Goal: Task Accomplishment & Management: Use online tool/utility

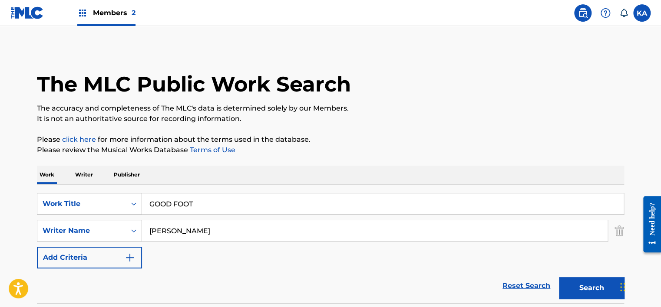
click at [116, 13] on span "Members 2" at bounding box center [114, 13] width 43 height 10
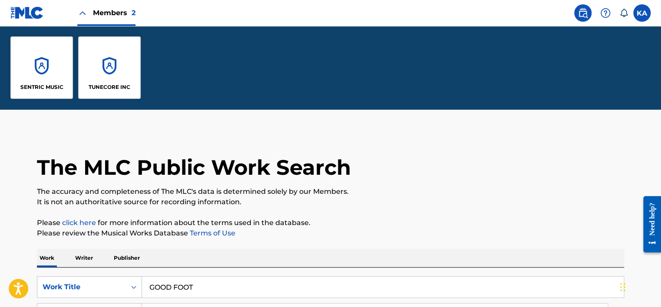
drag, startPoint x: 73, startPoint y: 81, endPoint x: 97, endPoint y: 86, distance: 24.4
click at [73, 81] on div "SENTRIC MUSIC TUNECORE INC" at bounding box center [75, 67] width 151 height 83
click at [99, 83] on div "TUNECORE INC" at bounding box center [109, 67] width 63 height 63
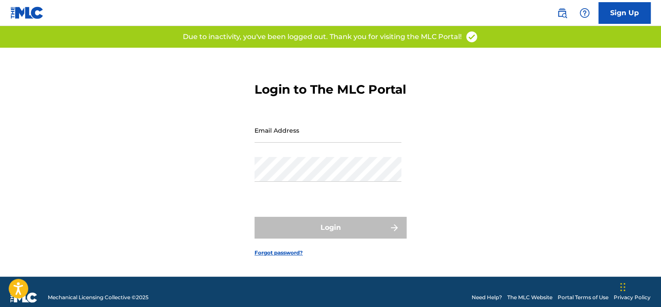
type input "[PERSON_NAME][EMAIL_ADDRESS][PERSON_NAME][DOMAIN_NAME]"
click at [320, 237] on div "Login" at bounding box center [331, 228] width 152 height 22
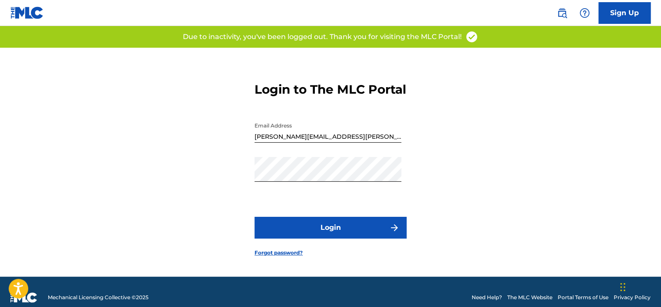
click at [318, 237] on button "Login" at bounding box center [331, 228] width 152 height 22
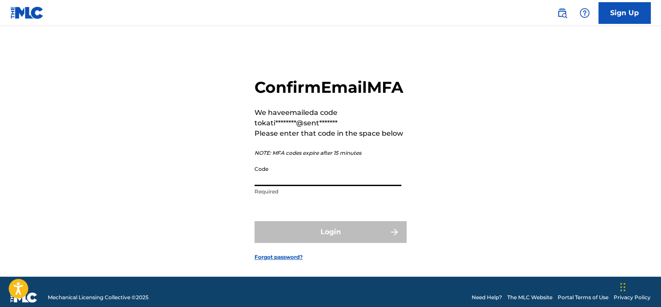
click at [276, 186] on input "Code" at bounding box center [328, 174] width 147 height 25
paste input "740109"
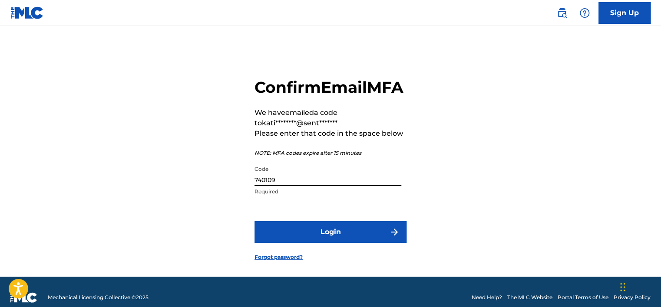
type input "740109"
click at [350, 243] on button "Login" at bounding box center [331, 232] width 152 height 22
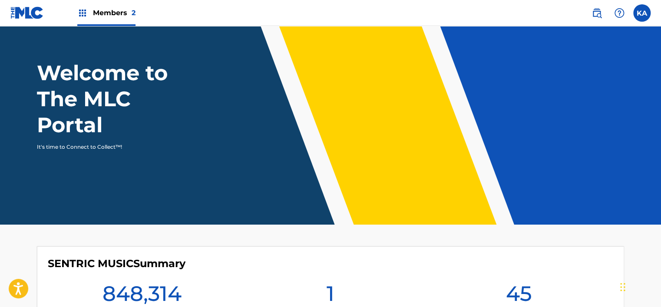
scroll to position [43, 0]
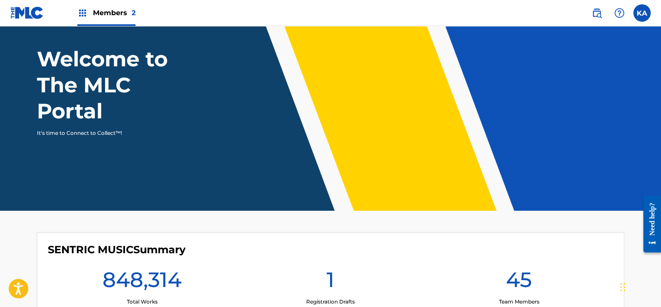
click at [102, 12] on span "Members 2" at bounding box center [114, 13] width 43 height 10
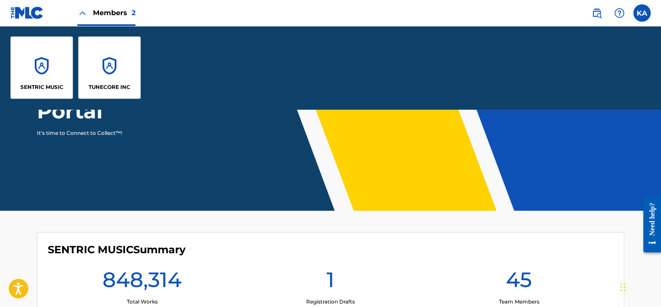
click at [122, 71] on div "TUNECORE INC" at bounding box center [109, 67] width 63 height 63
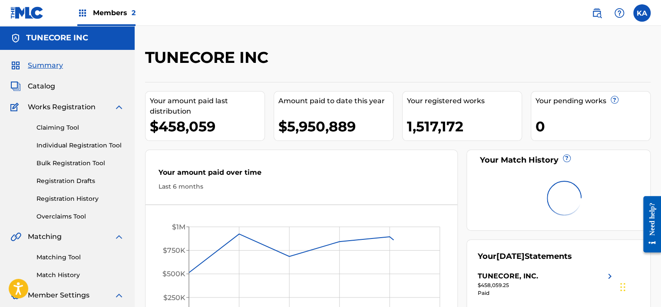
click at [63, 217] on link "Overclaims Tool" at bounding box center [80, 216] width 88 height 9
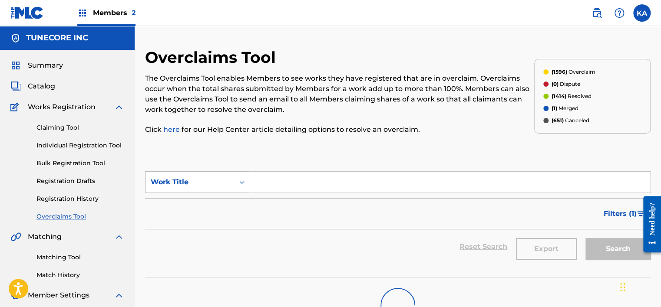
click at [204, 175] on div "Work Title" at bounding box center [189, 182] width 89 height 17
click at [198, 203] on div "MLC Song Code" at bounding box center [197, 204] width 104 height 22
click at [261, 188] on input "Search Form" at bounding box center [450, 182] width 400 height 21
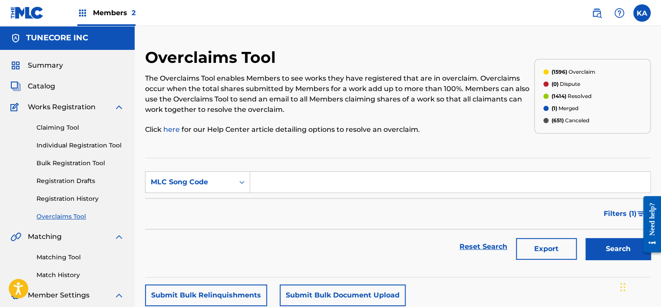
paste input "ES200S"
type input "ES200S"
click at [612, 250] on button "Search" at bounding box center [617, 249] width 65 height 22
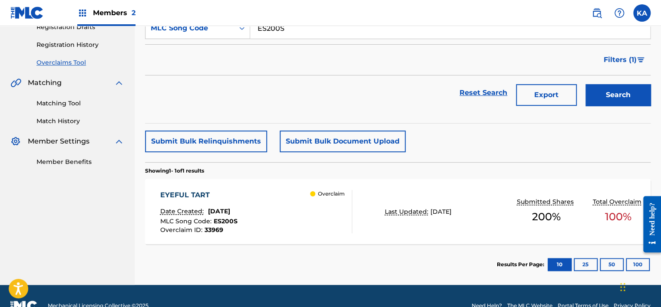
scroll to position [173, 0]
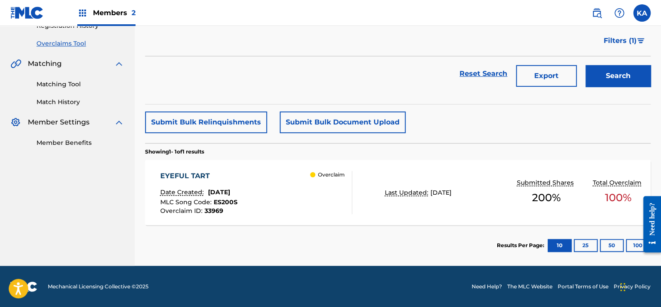
click at [349, 185] on div "Overclaim" at bounding box center [331, 192] width 42 height 43
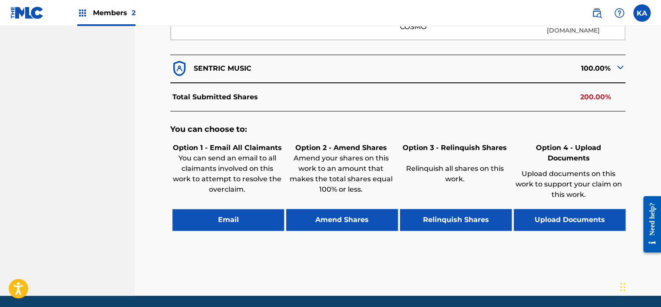
scroll to position [347, 0]
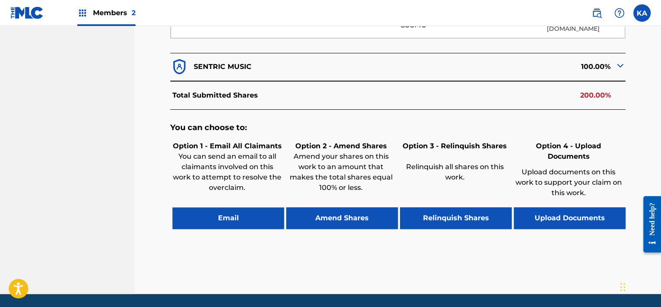
click at [543, 210] on button "Upload Documents" at bounding box center [570, 219] width 112 height 22
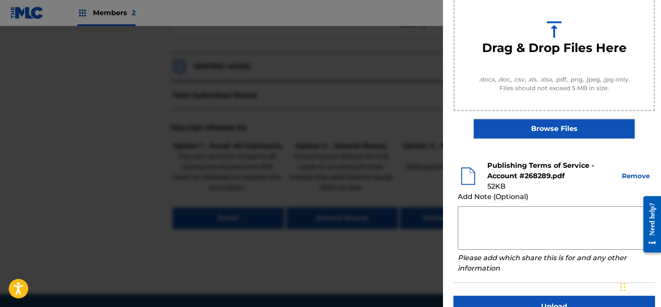
scroll to position [130, 0]
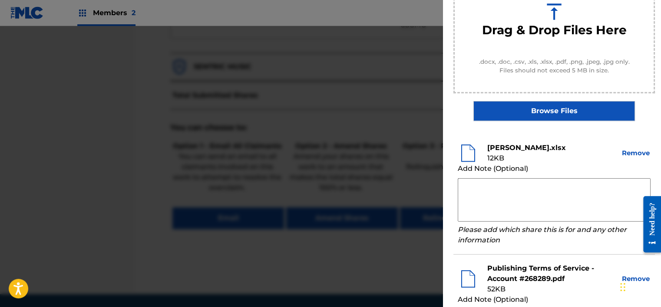
click at [467, 191] on textarea at bounding box center [554, 200] width 193 height 43
paste textarea "By clicking to agree to the terms of the agreement ACCOUNT NAME is declaring th…"
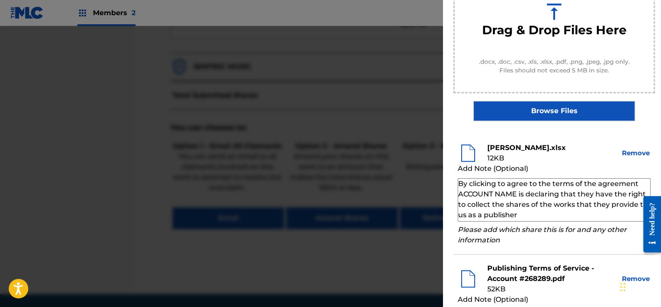
type textarea "By clicking to agree to the terms of the agreement ACCOUNT NAME is declaring th…"
drag, startPoint x: 521, startPoint y: 214, endPoint x: 452, endPoint y: 178, distance: 78.3
click at [452, 178] on div "Upload Documentation Please select the file you want to upload. Your files shou…" at bounding box center [554, 151] width 222 height 562
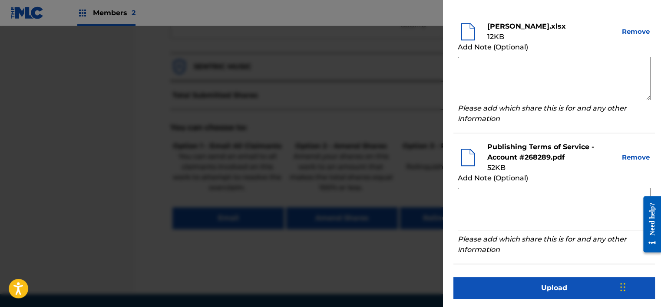
scroll to position [253, 0]
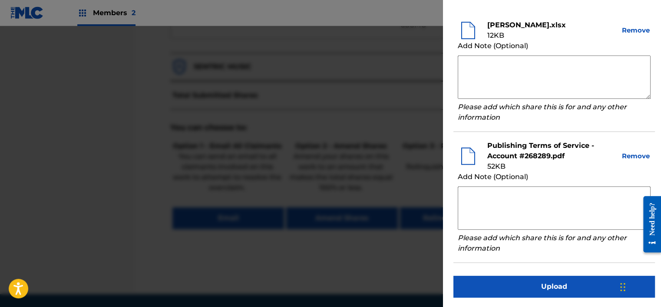
click at [462, 205] on textarea at bounding box center [554, 208] width 193 height 43
paste textarea "By clicking to agree to the terms of the agreement ACCOUNT NAME is declaring th…"
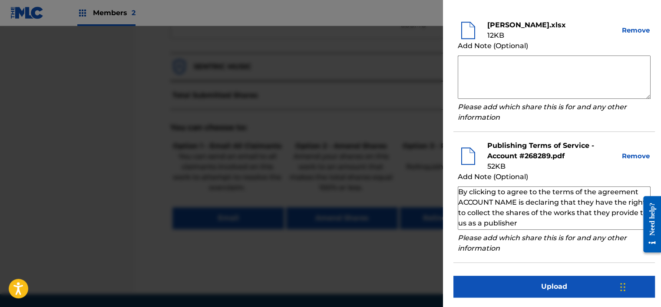
drag, startPoint x: 515, startPoint y: 203, endPoint x: 455, endPoint y: 205, distance: 60.0
click at [455, 205] on li "Publishing Terms of Service - Account #268289.pdf 52 KB Remove Add Note (Option…" at bounding box center [554, 197] width 202 height 131
paste textarea "DZHEIMS KOSMO"
type textarea "By clicking to agree to the terms of the agreement DZHEIMS KOSMO is declaring t…"
click at [551, 284] on button "Upload" at bounding box center [554, 287] width 202 height 22
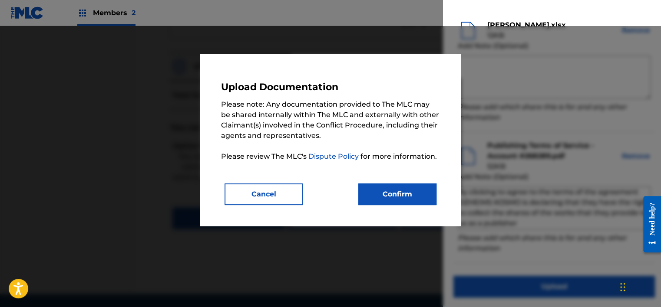
click at [407, 195] on button "Confirm" at bounding box center [397, 195] width 78 height 22
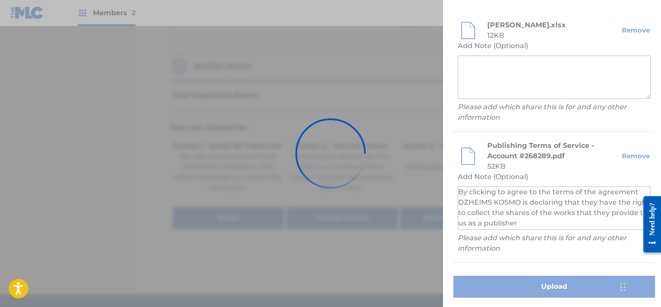
scroll to position [113, 0]
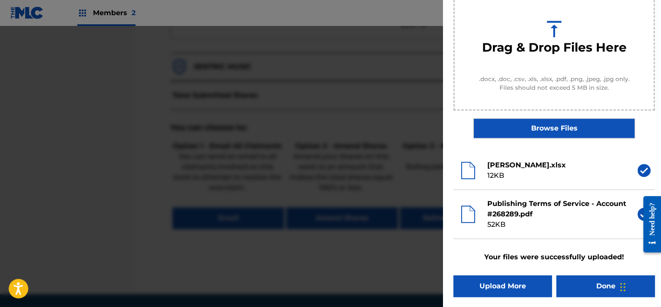
click at [585, 297] on button "Done" at bounding box center [605, 287] width 99 height 22
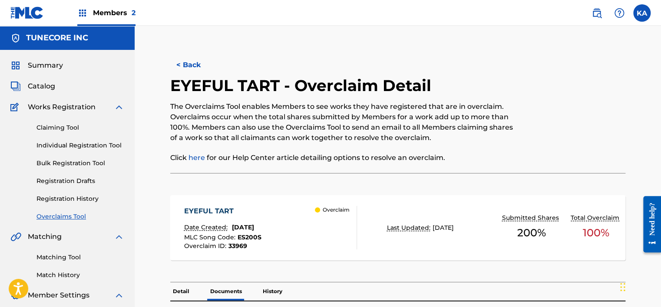
click at [187, 61] on button "< Back" at bounding box center [196, 65] width 52 height 22
click at [186, 68] on button "< Back" at bounding box center [196, 65] width 52 height 22
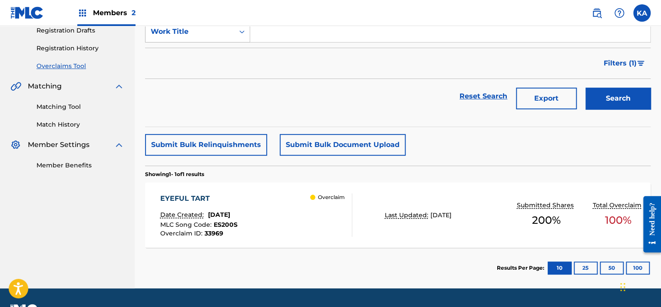
click at [239, 37] on div "Search Form" at bounding box center [242, 32] width 16 height 16
click at [217, 50] on div "MLC Song Code" at bounding box center [197, 54] width 104 height 22
click at [288, 33] on input "Search Form" at bounding box center [450, 31] width 400 height 21
paste input "LS6MIO"
type input "LS6MIO"
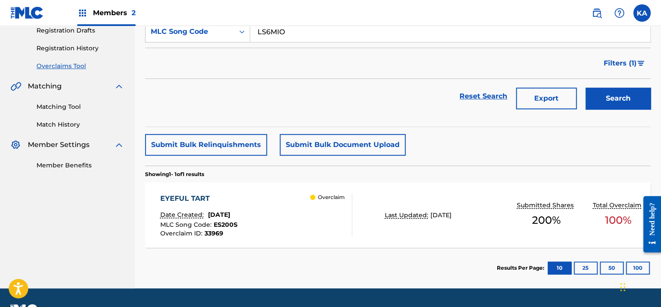
click at [628, 95] on button "Search" at bounding box center [617, 99] width 65 height 22
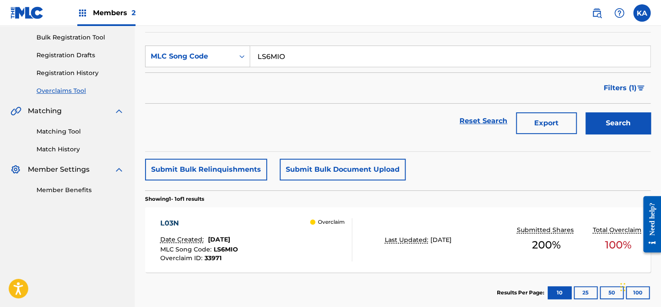
scroll to position [173, 0]
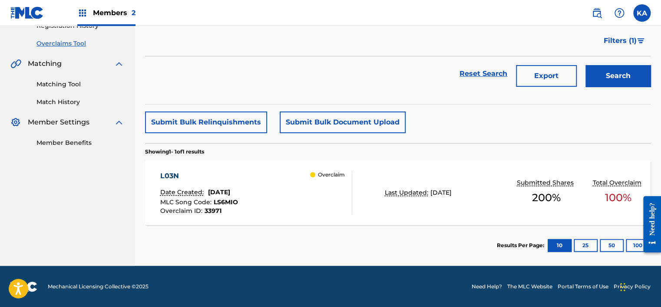
click at [364, 201] on div "L03N Date Created: August 22, 2025 MLC Song Code : LS6MIO Overclaim ID : 33971 …" at bounding box center [398, 192] width 506 height 65
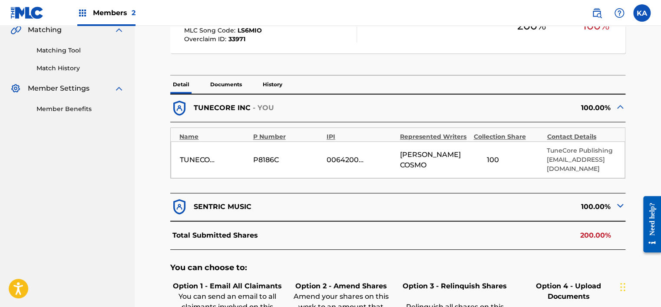
scroll to position [304, 0]
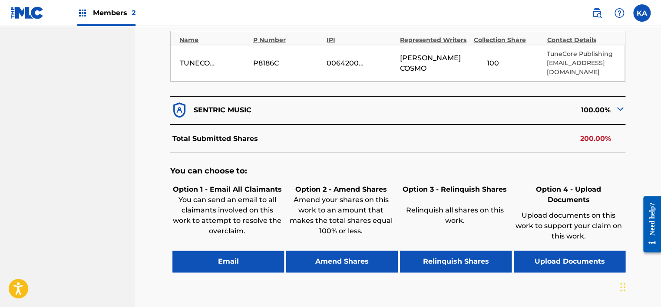
click at [599, 255] on button "Upload Documents" at bounding box center [570, 262] width 112 height 22
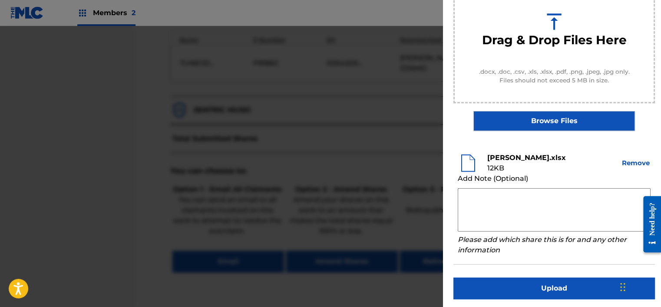
scroll to position [122, 0]
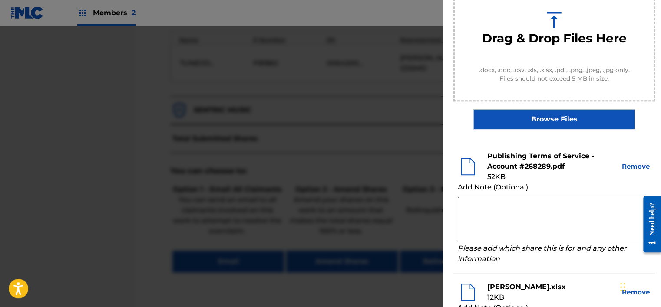
drag, startPoint x: 461, startPoint y: 211, endPoint x: 463, endPoint y: 202, distance: 8.4
click at [461, 210] on textarea at bounding box center [554, 218] width 193 height 43
paste textarea "By clicking to agree to the terms of the agreement ACCOUNT NAME is declaring th…"
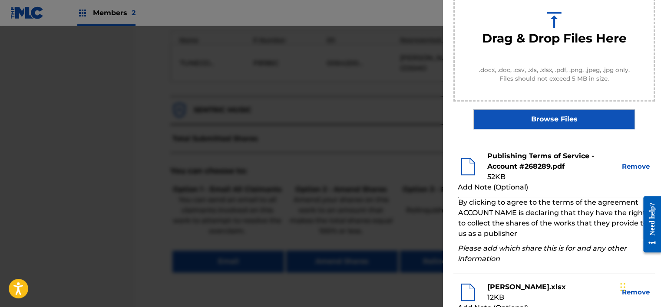
drag, startPoint x: 459, startPoint y: 211, endPoint x: 516, endPoint y: 211, distance: 56.9
click at [516, 211] on textarea "By clicking to agree to the terms of the agreement ACCOUNT NAME is declaring th…" at bounding box center [554, 218] width 193 height 43
paste textarea "DZHEIMS KOSMO"
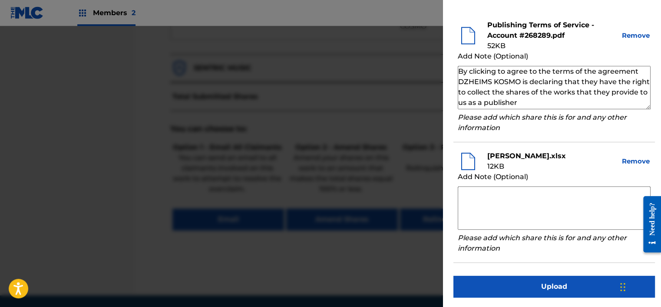
scroll to position [347, 0]
type textarea "By clicking to agree to the terms of the agreement DZHEIMS KOSMO is declaring t…"
click at [545, 284] on button "Upload" at bounding box center [554, 287] width 202 height 22
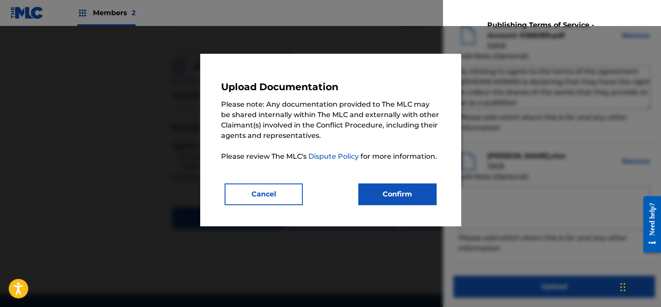
click at [382, 198] on button "Confirm" at bounding box center [397, 195] width 78 height 22
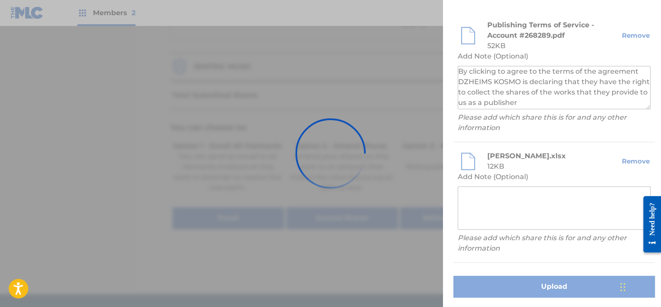
scroll to position [113, 0]
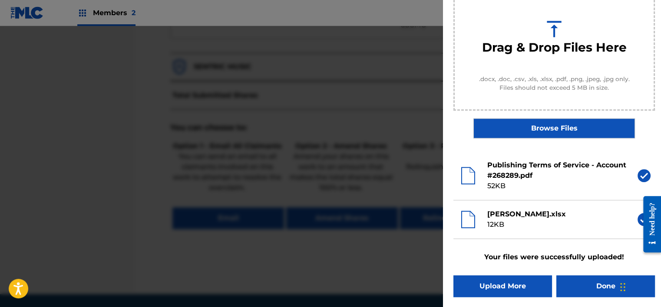
click at [577, 290] on button "Done" at bounding box center [605, 287] width 99 height 22
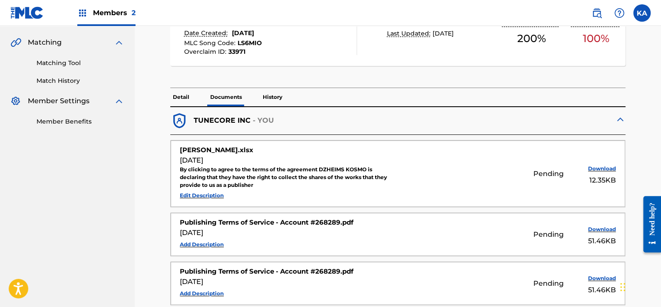
scroll to position [174, 0]
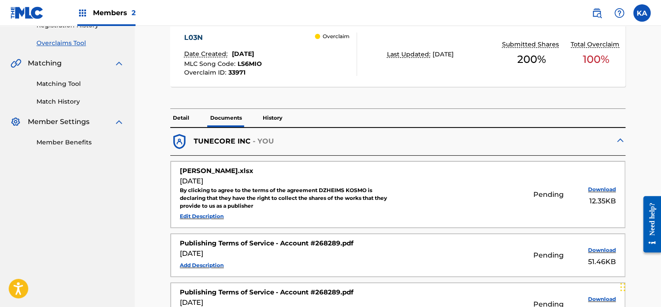
click at [175, 112] on p "Detail" at bounding box center [181, 118] width 22 height 18
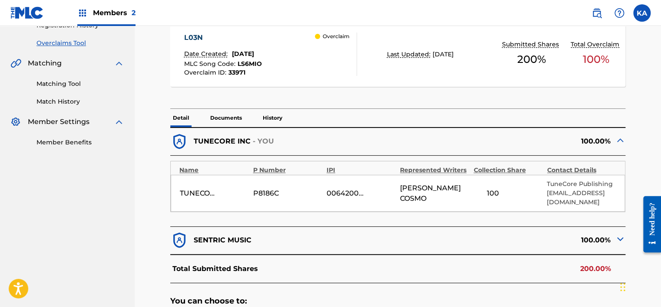
click at [236, 113] on p "Documents" at bounding box center [226, 118] width 37 height 18
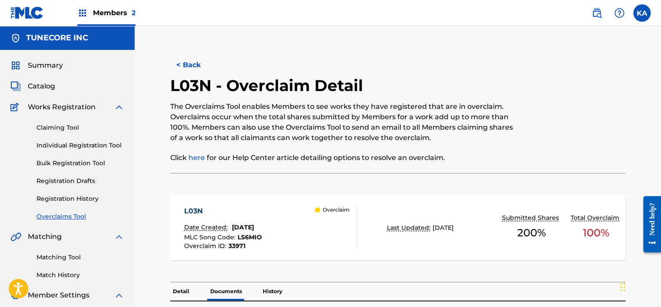
click at [193, 66] on button "< Back" at bounding box center [196, 65] width 52 height 22
click at [177, 60] on button "< Back" at bounding box center [196, 65] width 52 height 22
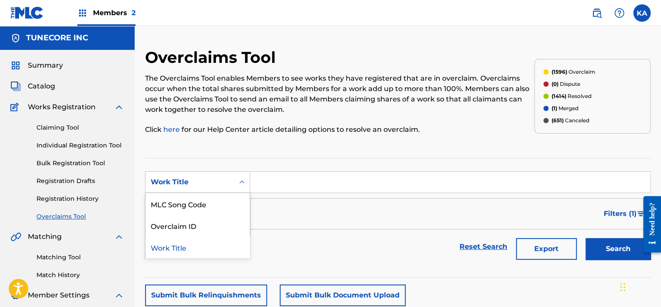
click at [215, 188] on div "Work Title" at bounding box center [189, 182] width 89 height 17
click at [592, 8] on img at bounding box center [597, 13] width 10 height 10
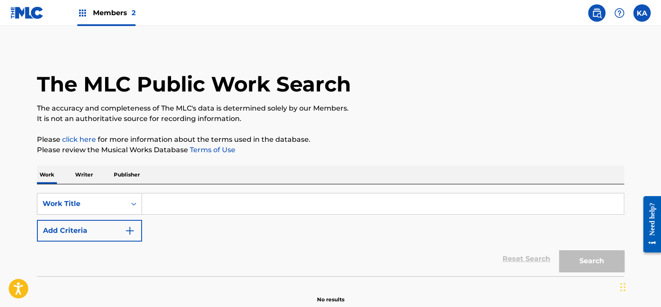
click at [159, 212] on input "Search Form" at bounding box center [383, 204] width 482 height 21
paste input "GO IN"
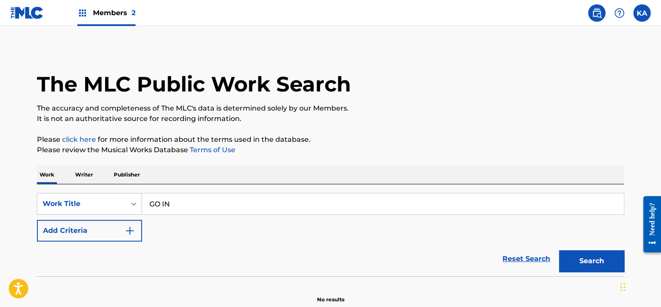
type input "GO IN"
click at [123, 221] on button "Add Criteria" at bounding box center [89, 231] width 105 height 22
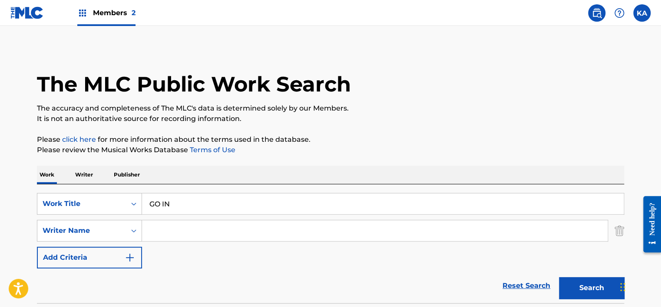
paste input "MCAFEE"
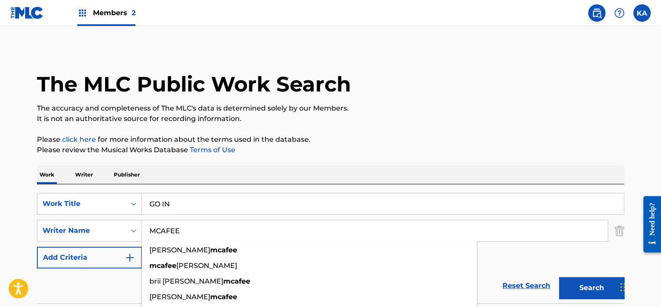
type input "MCAFEE"
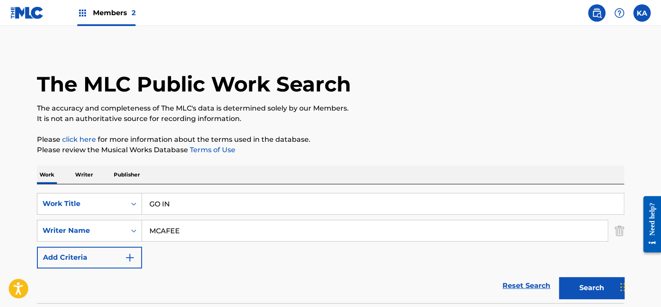
click at [605, 285] on button "Search" at bounding box center [591, 289] width 65 height 22
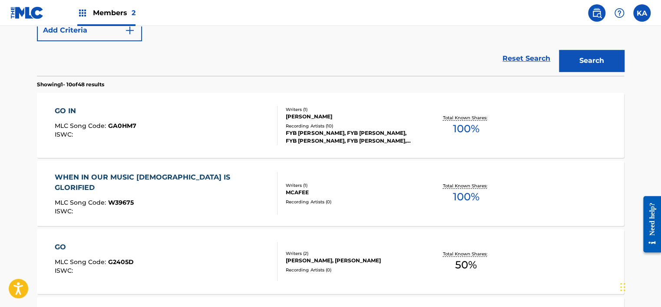
scroll to position [228, 0]
click at [259, 115] on div "GO IN MLC Song Code : GA0HM7 ISWC :" at bounding box center [166, 125] width 223 height 39
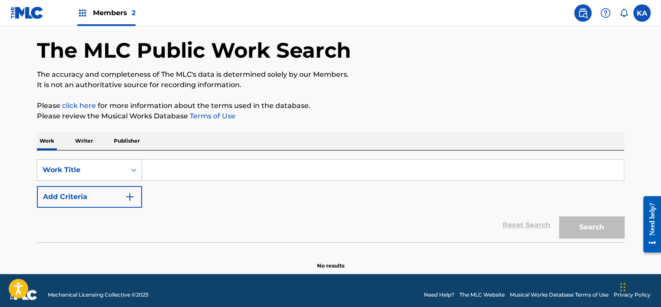
click at [119, 181] on div "Work Title" at bounding box center [89, 170] width 105 height 22
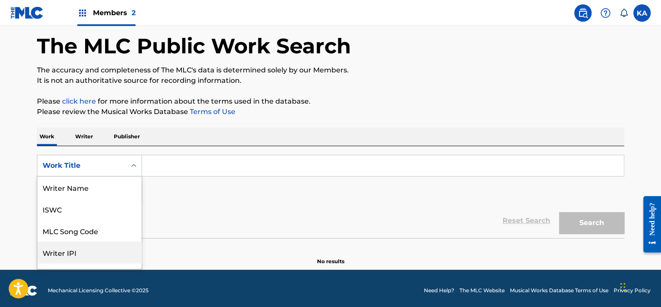
scroll to position [43, 0]
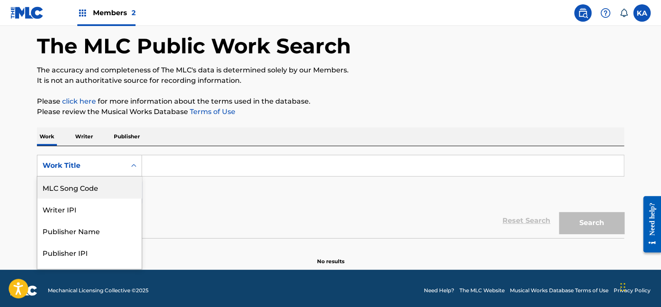
drag, startPoint x: 115, startPoint y: 190, endPoint x: 129, endPoint y: 179, distance: 17.6
click at [116, 188] on div "MLC Song Code" at bounding box center [89, 188] width 104 height 22
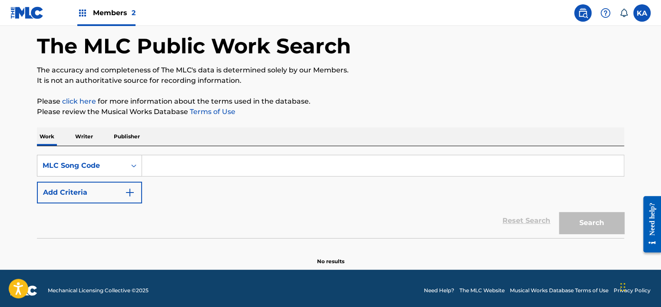
click at [165, 159] on input "Search Form" at bounding box center [383, 165] width 482 height 21
paste input "GA597T"
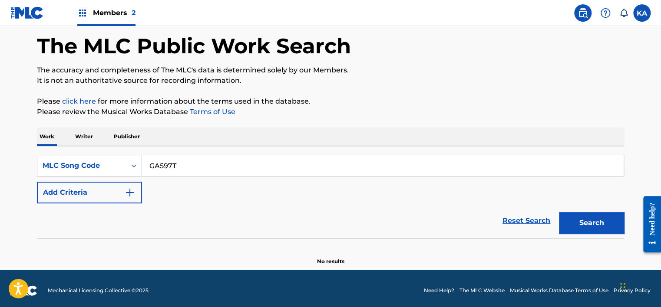
type input "GA597T"
click at [595, 219] on button "Search" at bounding box center [591, 223] width 65 height 22
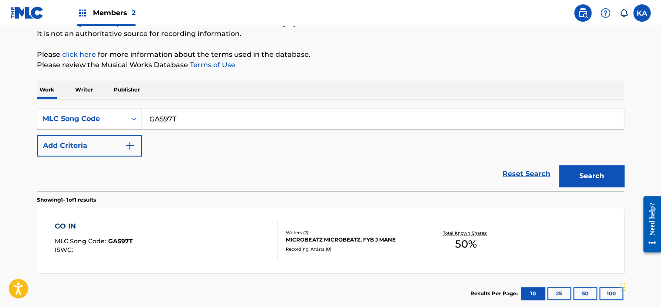
scroll to position [138, 0]
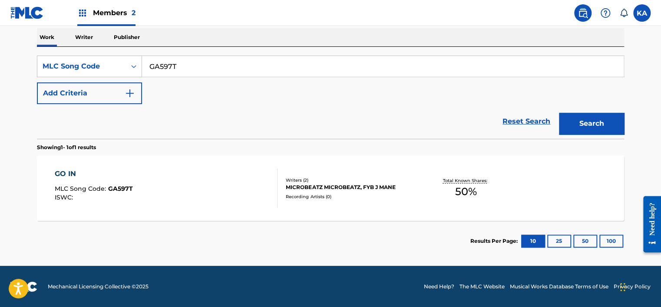
click at [234, 191] on div "GO IN MLC Song Code : GA597T ISWC :" at bounding box center [166, 188] width 223 height 39
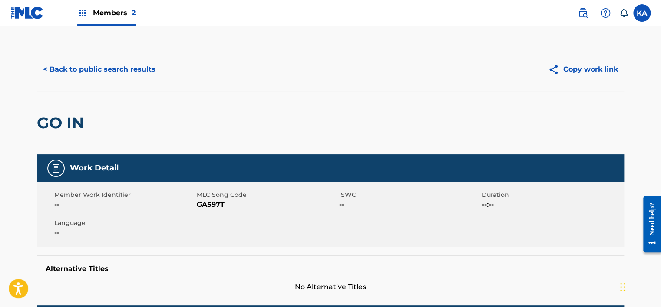
click at [50, 73] on button "< Back to public search results" at bounding box center [99, 70] width 125 height 22
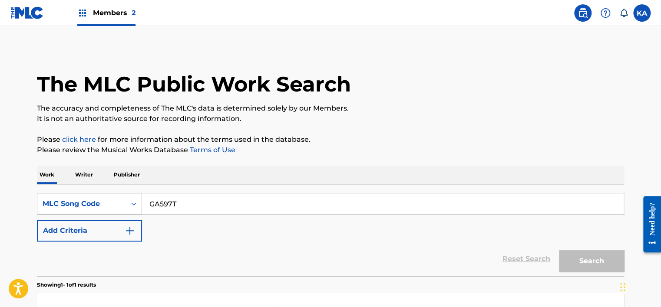
scroll to position [115, 0]
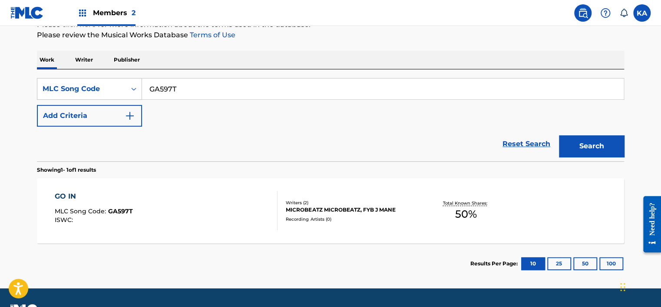
click at [131, 89] on div "SearchWithCriteria0ee39c04-45bb-480d-a3e6-e91b4b88b444 MLC Song Code GA597T" at bounding box center [330, 89] width 587 height 22
paste input "ND53G7"
type input "ND53G7"
click at [583, 149] on button "Search" at bounding box center [591, 147] width 65 height 22
click at [274, 203] on div at bounding box center [273, 211] width 7 height 39
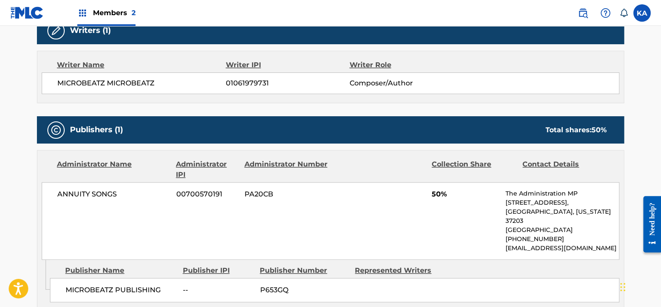
scroll to position [304, 0]
